Goal: Communication & Community: Share content

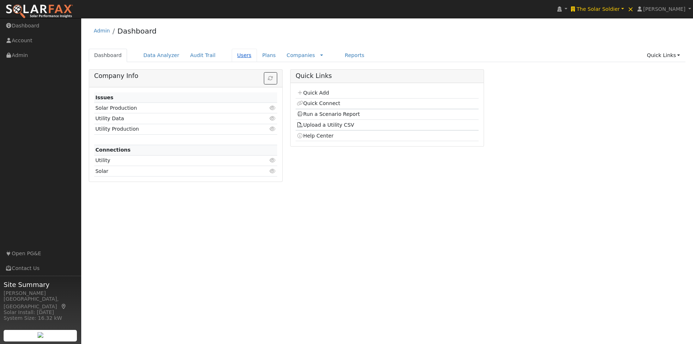
click at [232, 54] on link "Users" at bounding box center [244, 55] width 25 height 13
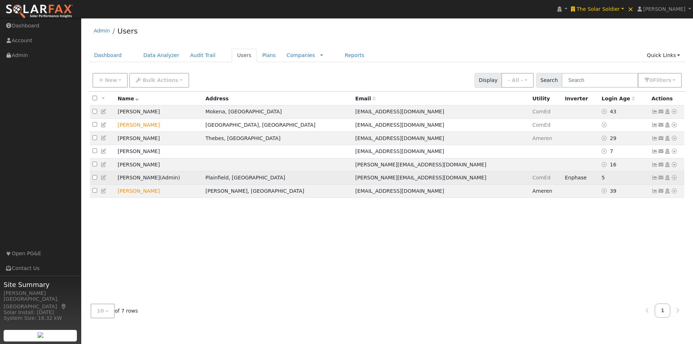
click at [94, 180] on input "checkbox" at bounding box center [94, 177] width 5 height 5
checkbox input "true"
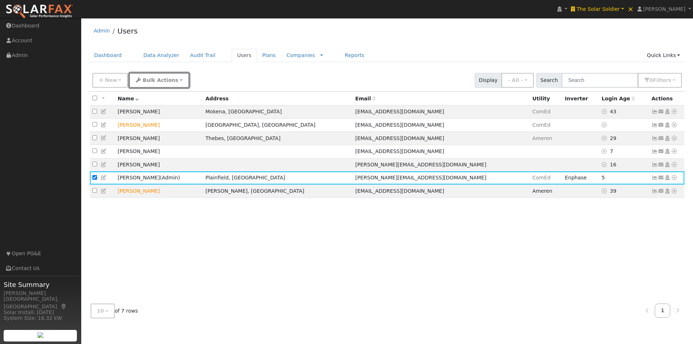
click at [144, 83] on span "Bulk Actions" at bounding box center [161, 80] width 36 height 6
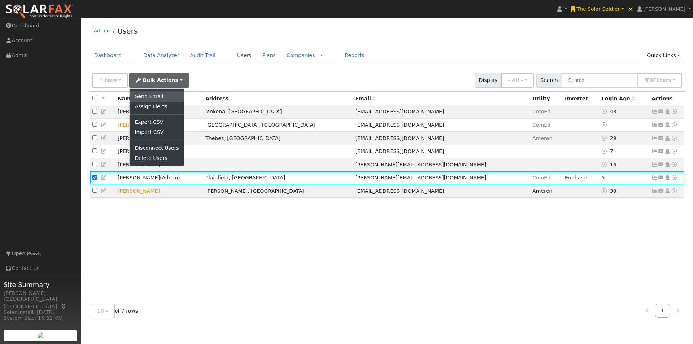
click at [137, 95] on link "Send Email" at bounding box center [157, 96] width 54 height 10
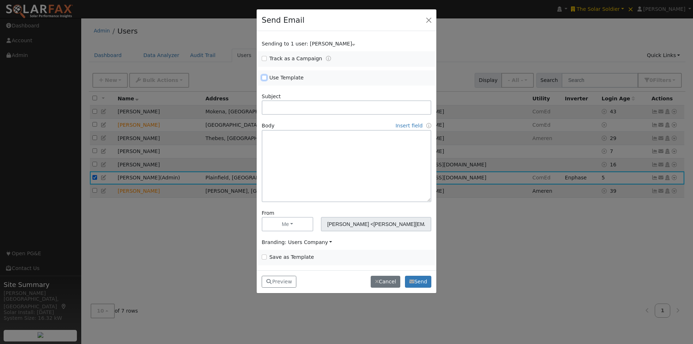
drag, startPoint x: 262, startPoint y: 77, endPoint x: 318, endPoint y: 85, distance: 55.8
click at [263, 77] on input "Use Template" at bounding box center [264, 77] width 5 height 5
checkbox input "true"
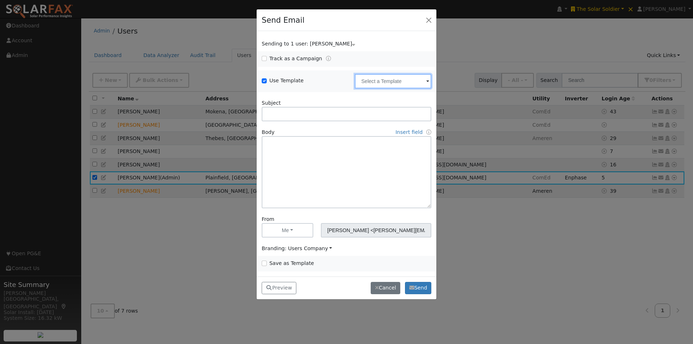
click at [401, 81] on input "text" at bounding box center [393, 81] width 77 height 14
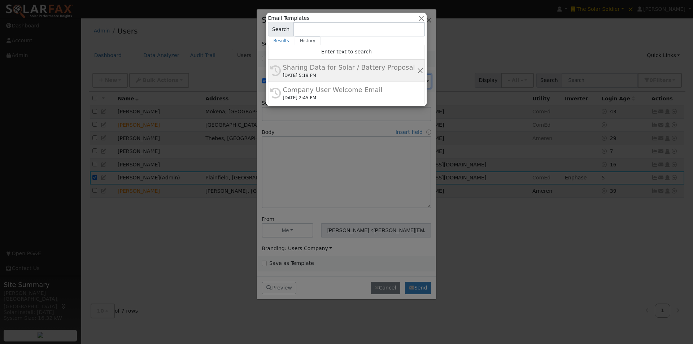
click at [316, 65] on div "Sharing Data for Solar / Battery Proposal" at bounding box center [350, 67] width 134 height 10
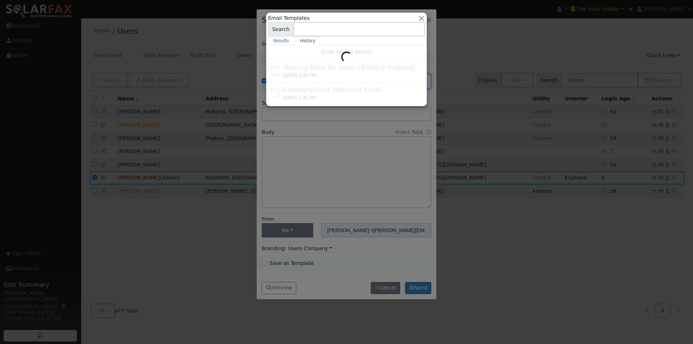
type input "Sharing Data for Solar / Battery Proposal"
type textarea "Dear {user_fname}, Below is a link to share your electricity consumption data w…"
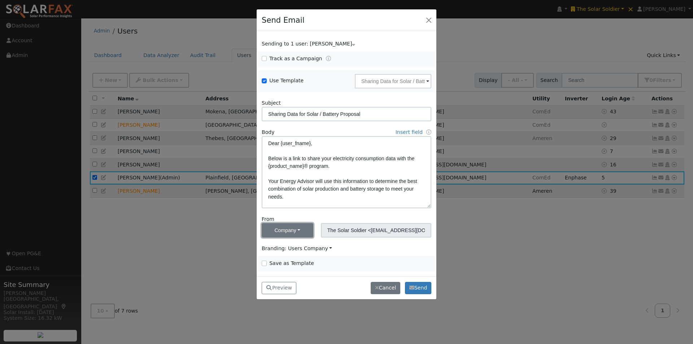
drag, startPoint x: 292, startPoint y: 232, endPoint x: 285, endPoint y: 246, distance: 15.4
click at [292, 235] on button "Company" at bounding box center [288, 230] width 52 height 14
click at [275, 242] on link "Me" at bounding box center [287, 246] width 50 height 10
type input "[PERSON_NAME] <[PERSON_NAME][EMAIL_ADDRESS][DOMAIN_NAME]>"
click at [309, 249] on span "Branding: Users Company" at bounding box center [297, 248] width 70 height 6
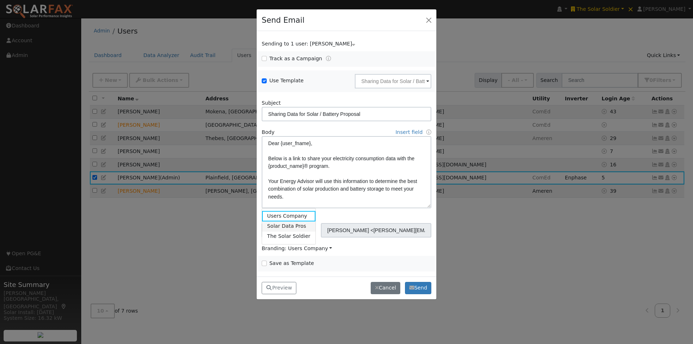
click at [286, 225] on link "Solar Data Pros" at bounding box center [288, 226] width 53 height 10
click at [281, 285] on button "Preview" at bounding box center [279, 288] width 35 height 12
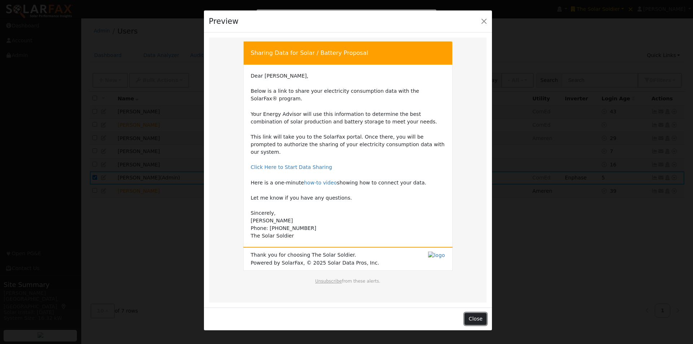
click at [478, 313] on button "Close" at bounding box center [476, 319] width 22 height 12
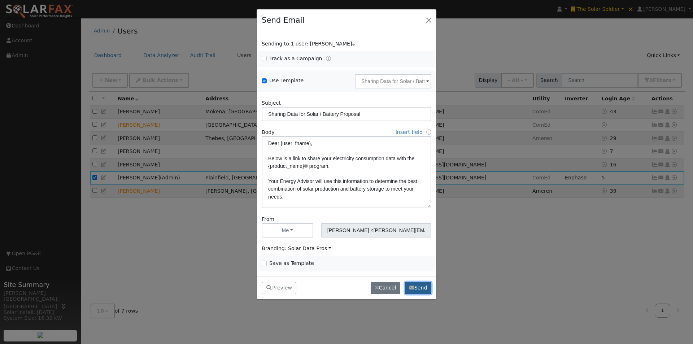
click at [422, 289] on button "Send" at bounding box center [418, 288] width 26 height 12
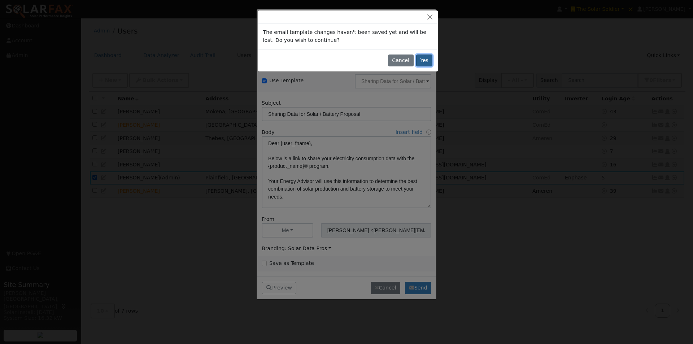
click at [428, 57] on button "Yes" at bounding box center [424, 61] width 17 height 12
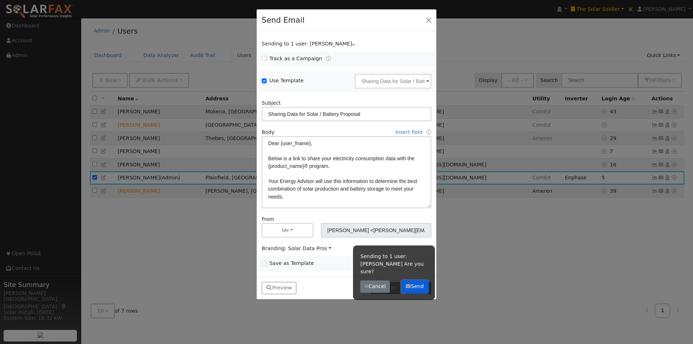
drag, startPoint x: 419, startPoint y: 278, endPoint x: 432, endPoint y: 251, distance: 30.5
click at [421, 272] on div "Sending to 1 user: [PERSON_NAME] Are you sure? Cancel Send" at bounding box center [394, 272] width 82 height 55
click at [417, 280] on button "Send" at bounding box center [415, 286] width 26 height 12
